Goal: Task Accomplishment & Management: Use online tool/utility

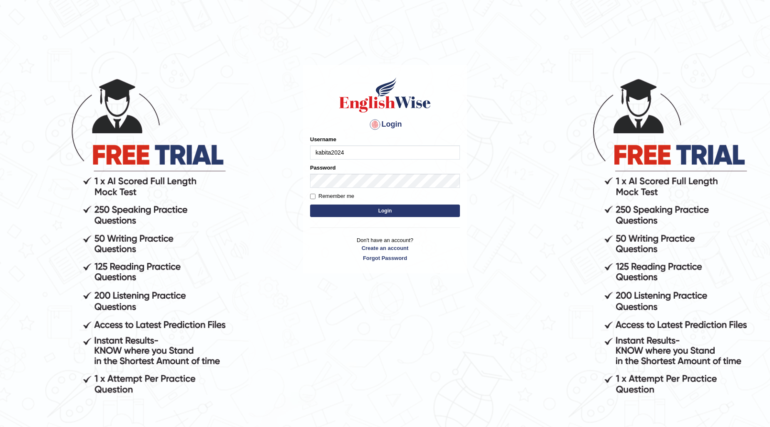
click at [359, 155] on input "kabita2024" at bounding box center [385, 152] width 150 height 14
type input "k"
type input "talwinder123"
click at [347, 204] on button "Login" at bounding box center [385, 210] width 150 height 12
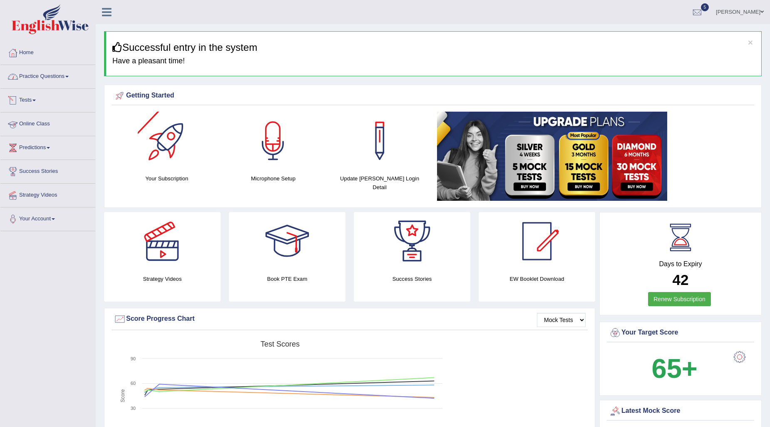
click at [44, 73] on link "Practice Questions" at bounding box center [47, 75] width 95 height 21
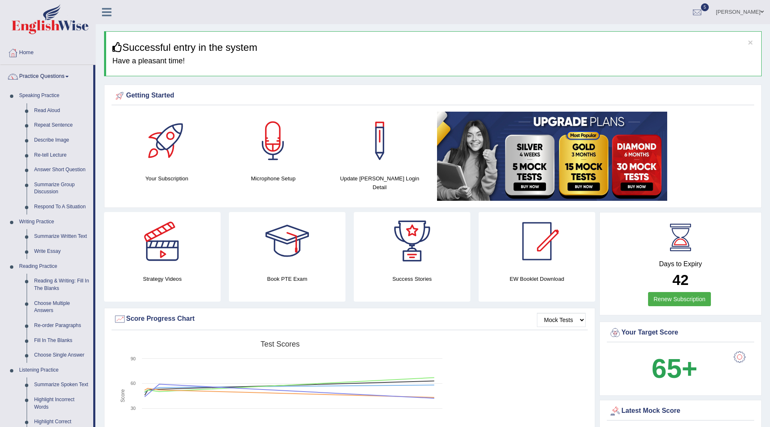
click at [105, 109] on div "Getting Started Your Subscription Microphone Setup Update Pearson Login Detail ×" at bounding box center [433, 145] width 658 height 123
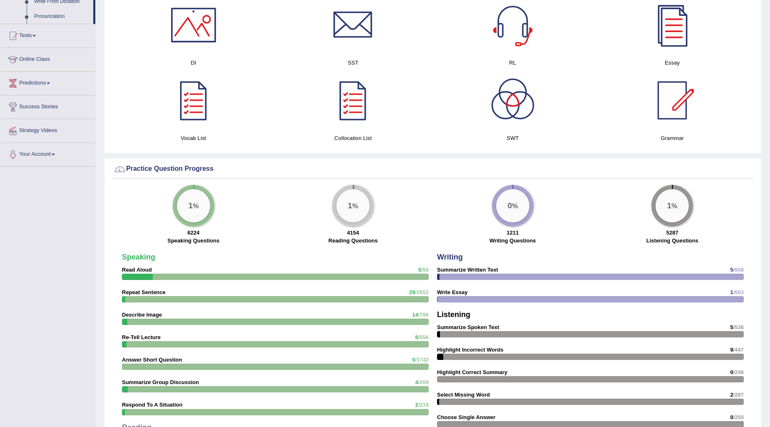
scroll to position [462, 0]
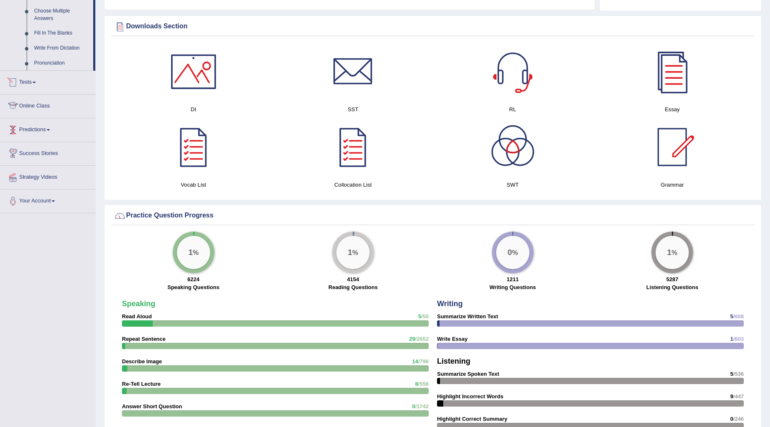
click at [41, 84] on link "Tests" at bounding box center [47, 81] width 95 height 21
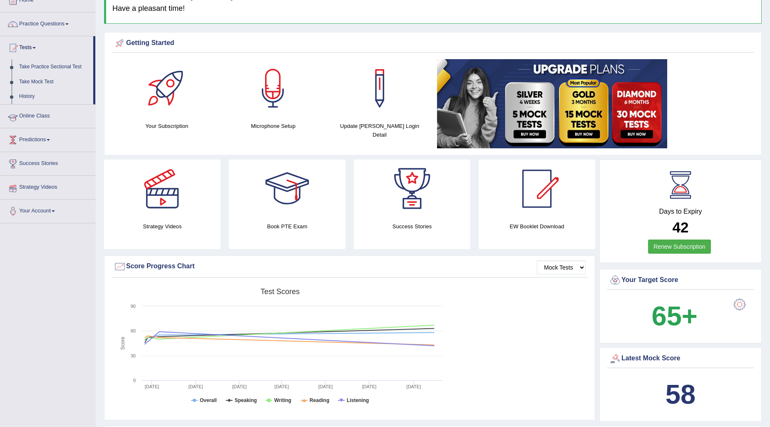
scroll to position [22, 0]
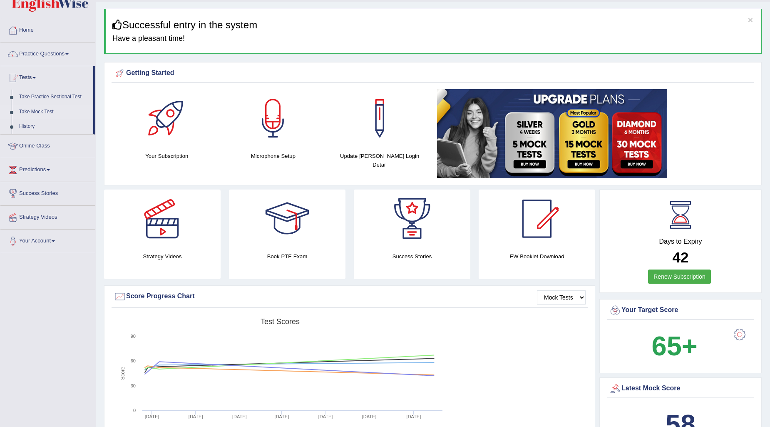
click at [45, 109] on link "Take Mock Test" at bounding box center [54, 111] width 78 height 15
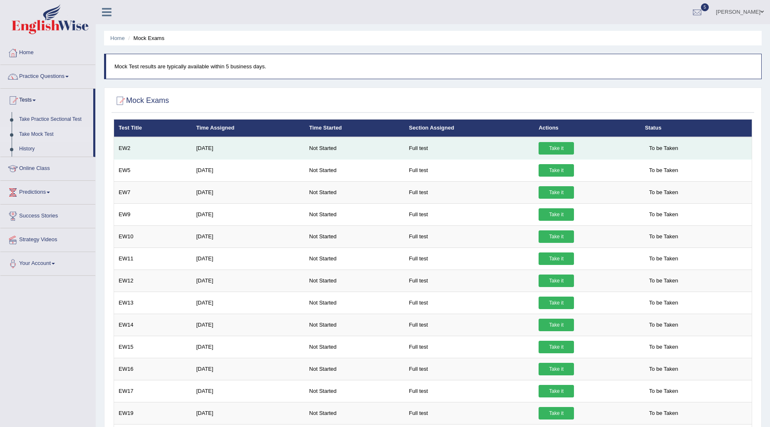
click at [556, 148] on link "Take it" at bounding box center [556, 148] width 35 height 12
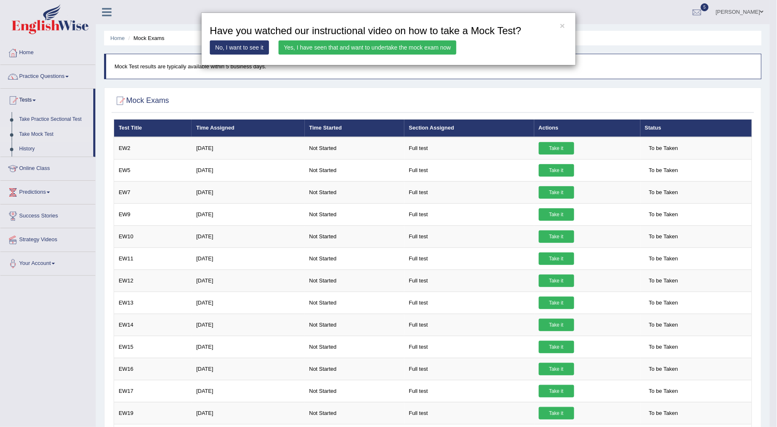
click at [450, 48] on link "Yes, I have seen that and want to undertake the mock exam now" at bounding box center [367, 47] width 178 height 14
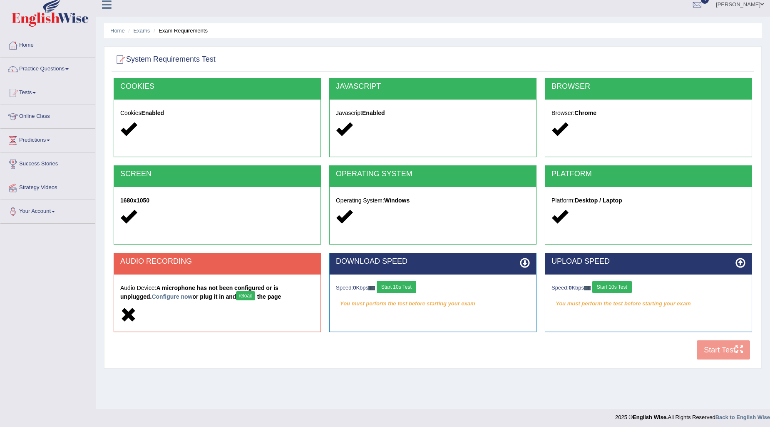
scroll to position [10, 0]
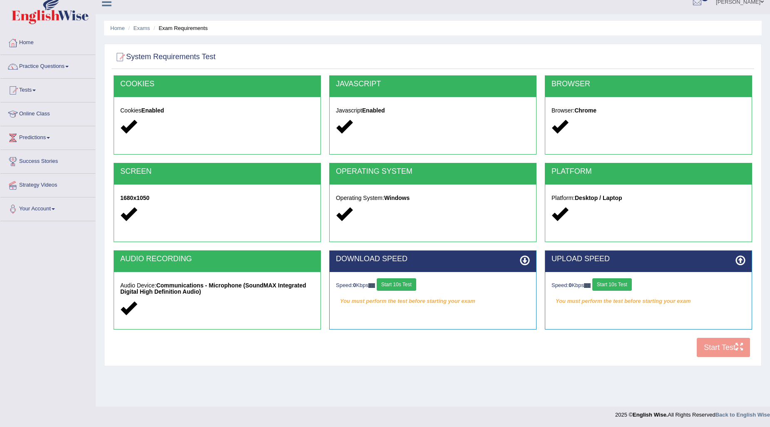
click at [413, 286] on button "Start 10s Test" at bounding box center [397, 284] width 40 height 12
click at [612, 285] on button "Start 10s Test" at bounding box center [612, 284] width 40 height 12
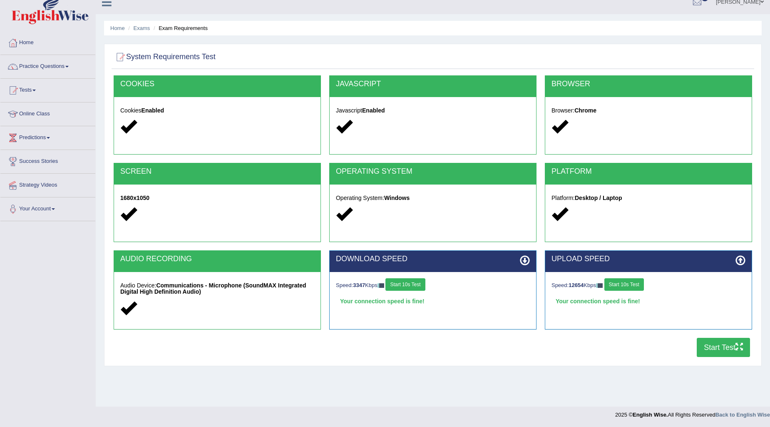
click at [706, 340] on button "Start Test" at bounding box center [723, 347] width 53 height 19
